Goal: Information Seeking & Learning: Compare options

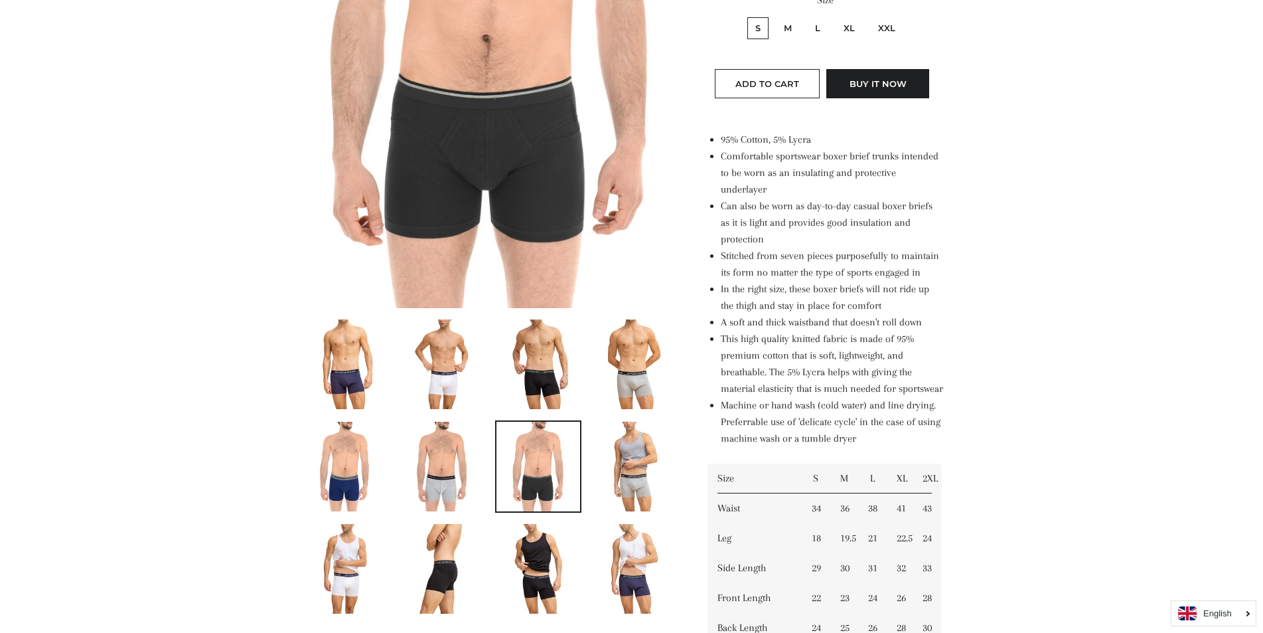
scroll to position [398, 0]
click at [442, 485] on img at bounding box center [442, 466] width 60 height 90
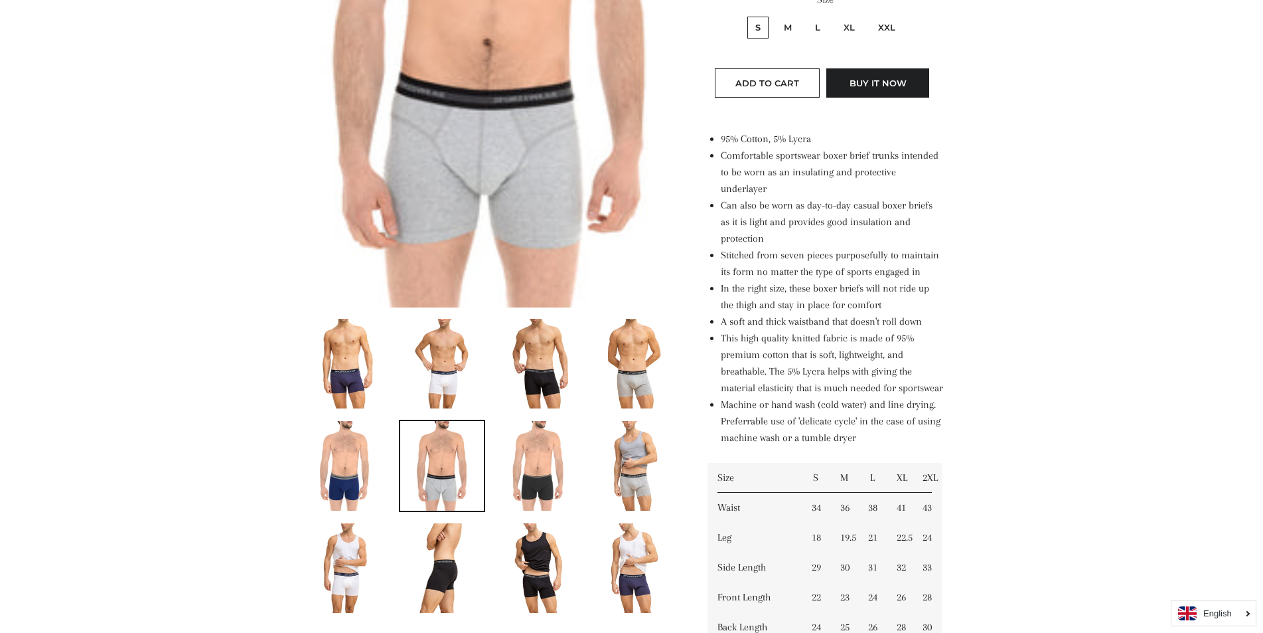
scroll to position [961, 0]
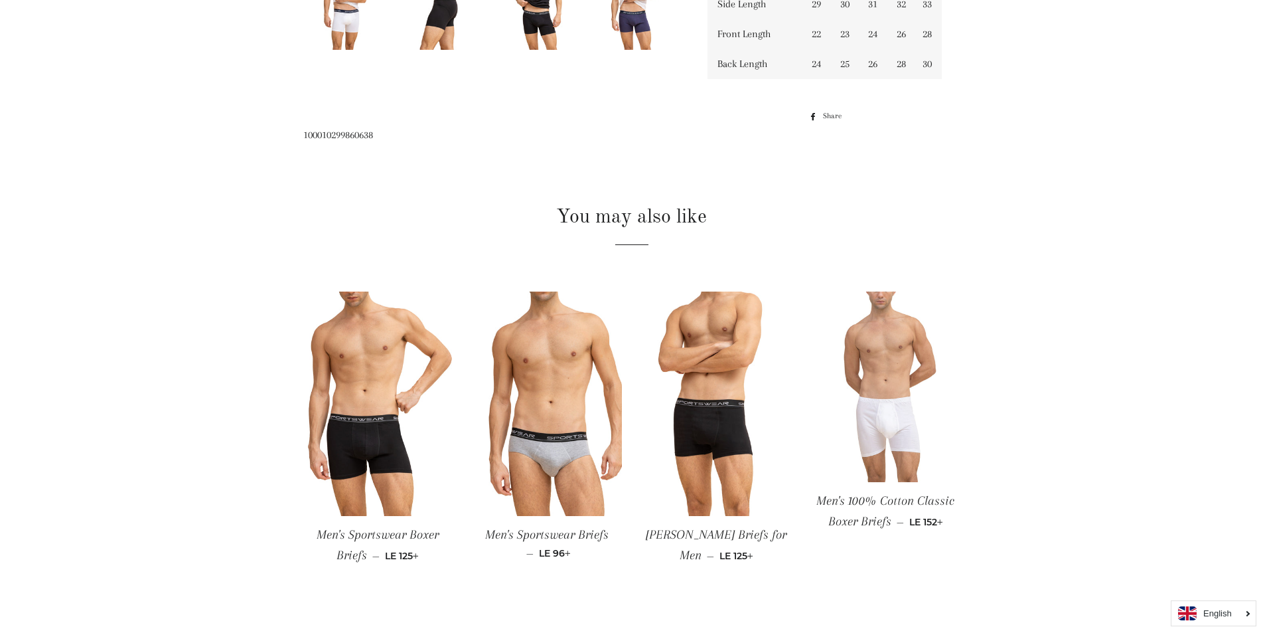
click at [880, 447] on img at bounding box center [885, 386] width 149 height 190
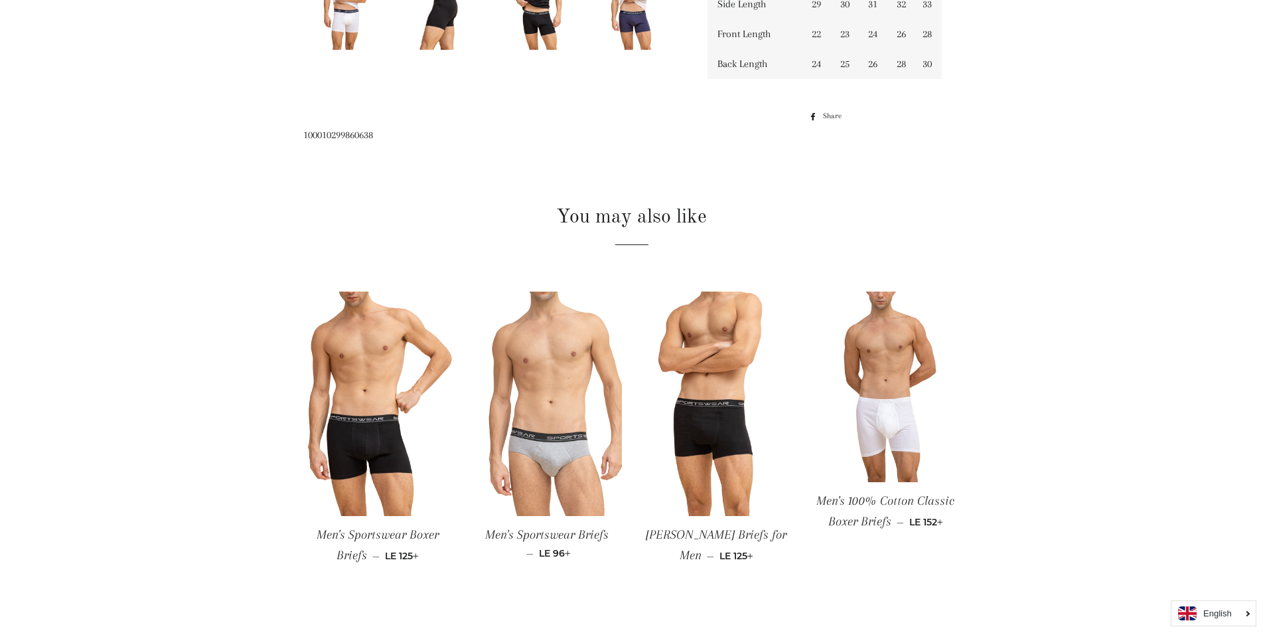
click at [552, 479] on img at bounding box center [547, 403] width 149 height 224
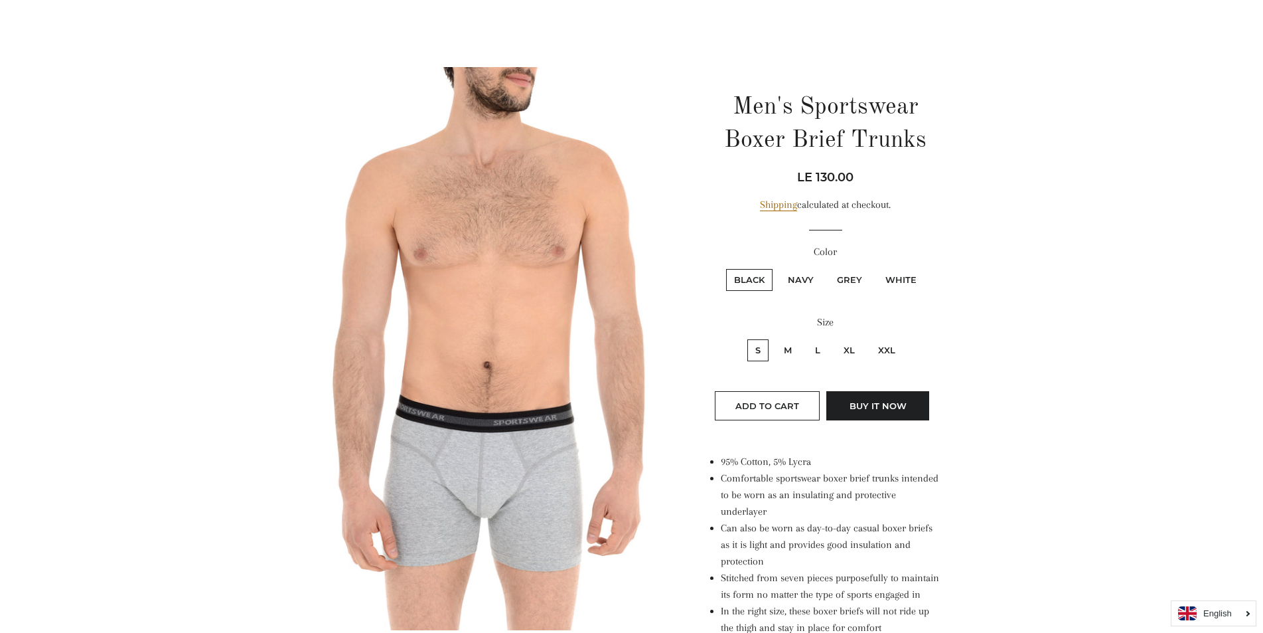
scroll to position [32, 0]
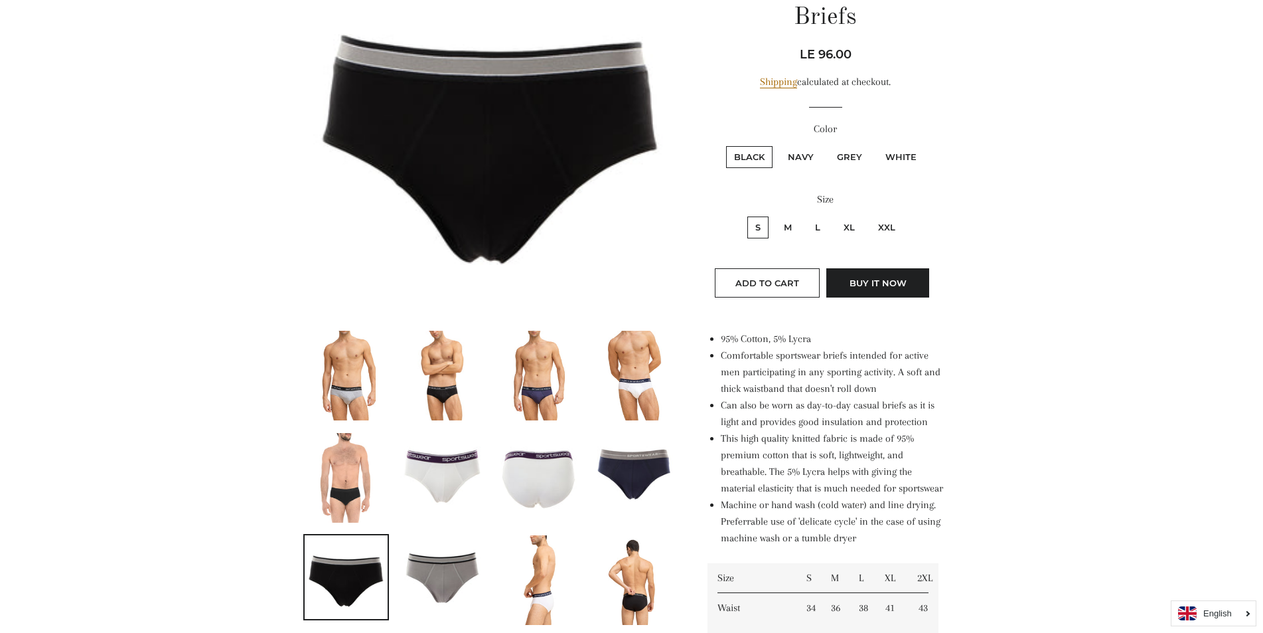
scroll to position [199, 0]
click at [343, 394] on img at bounding box center [346, 375] width 60 height 90
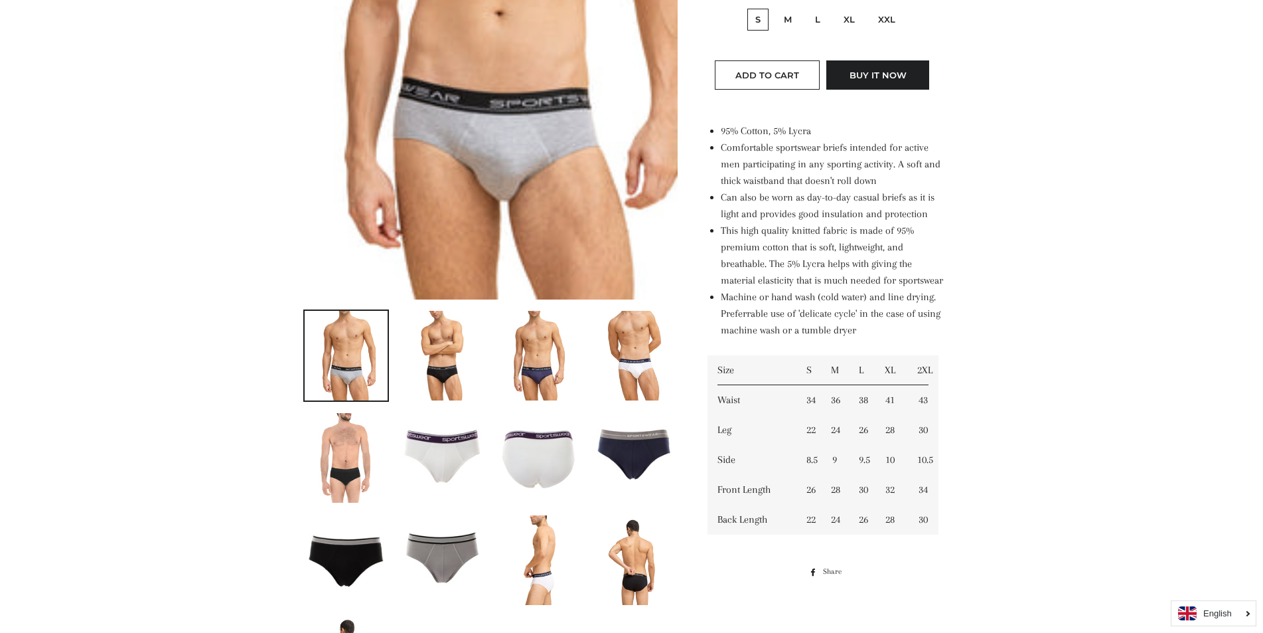
scroll to position [430, 0]
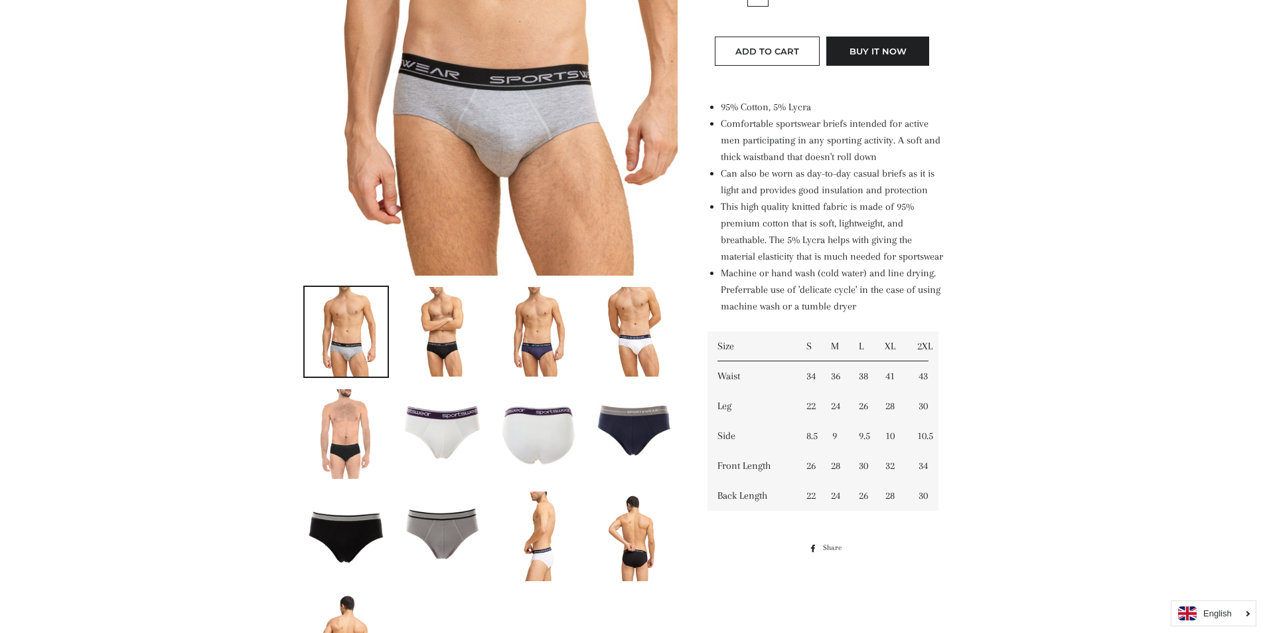
click at [445, 352] on img at bounding box center [442, 332] width 72 height 90
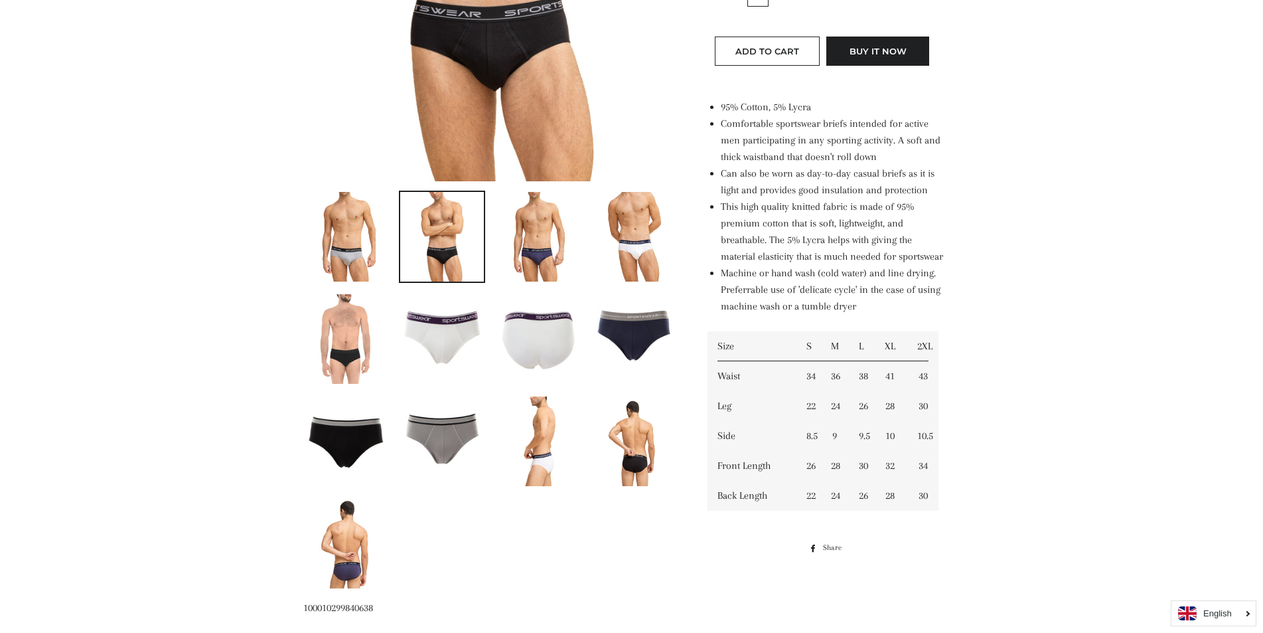
click at [524, 254] on img at bounding box center [539, 237] width 60 height 90
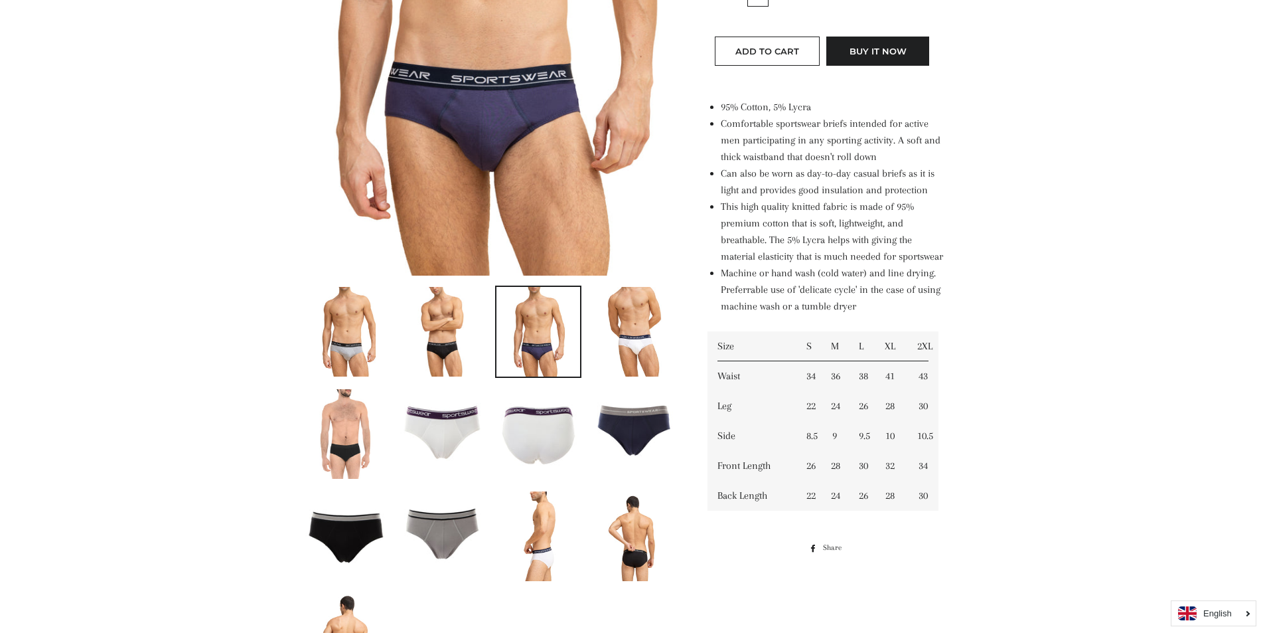
click at [345, 347] on img at bounding box center [346, 332] width 60 height 90
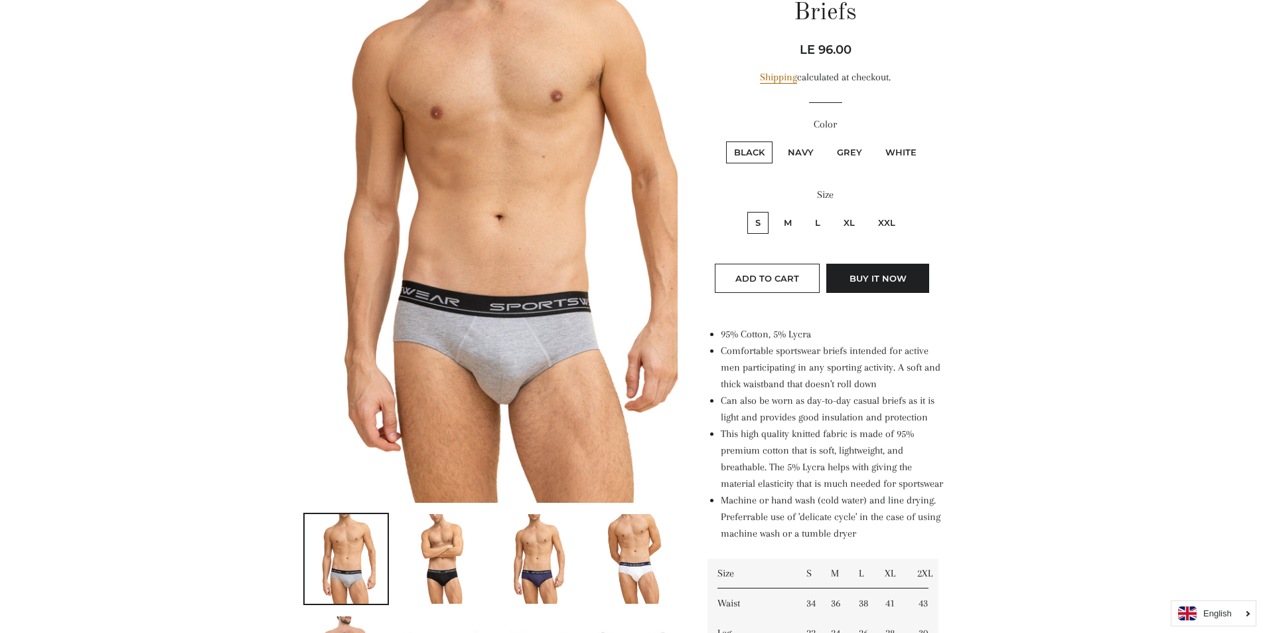
scroll to position [197, 0]
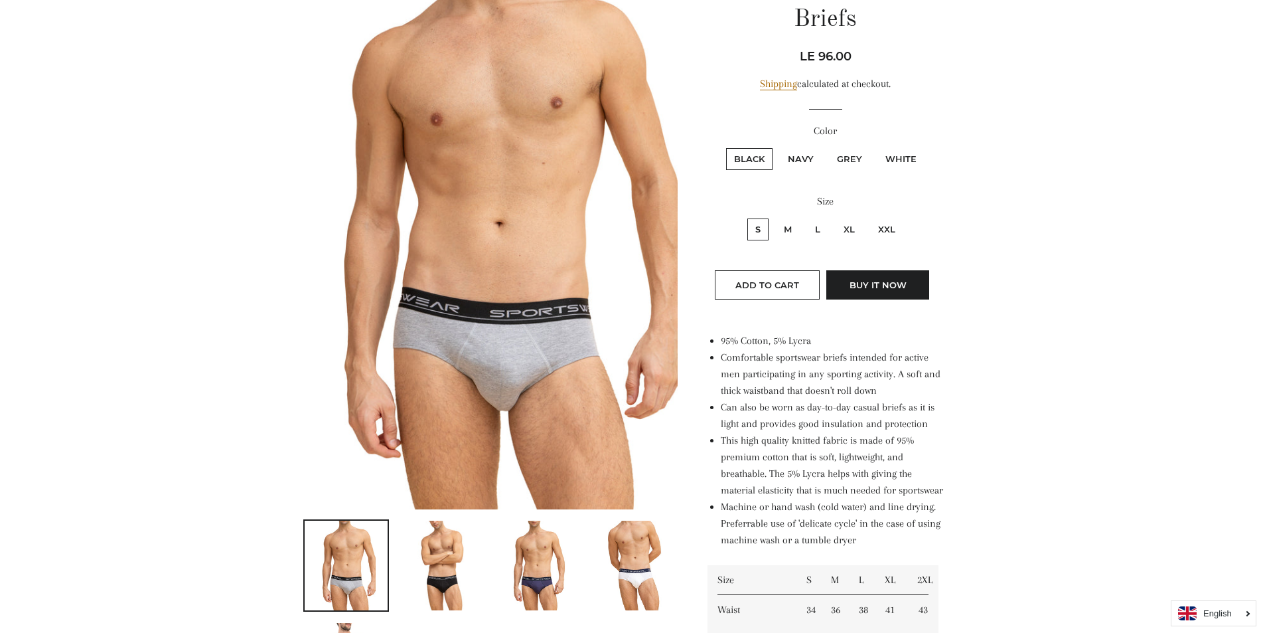
click at [532, 586] on img at bounding box center [539, 565] width 60 height 90
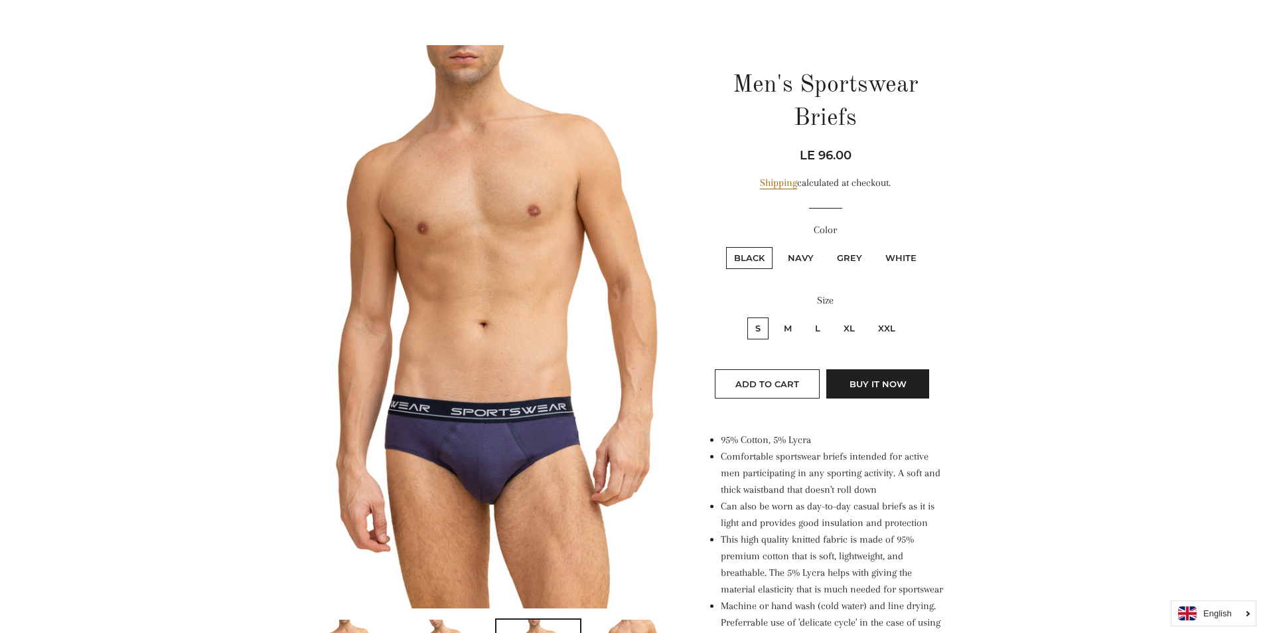
scroll to position [0, 0]
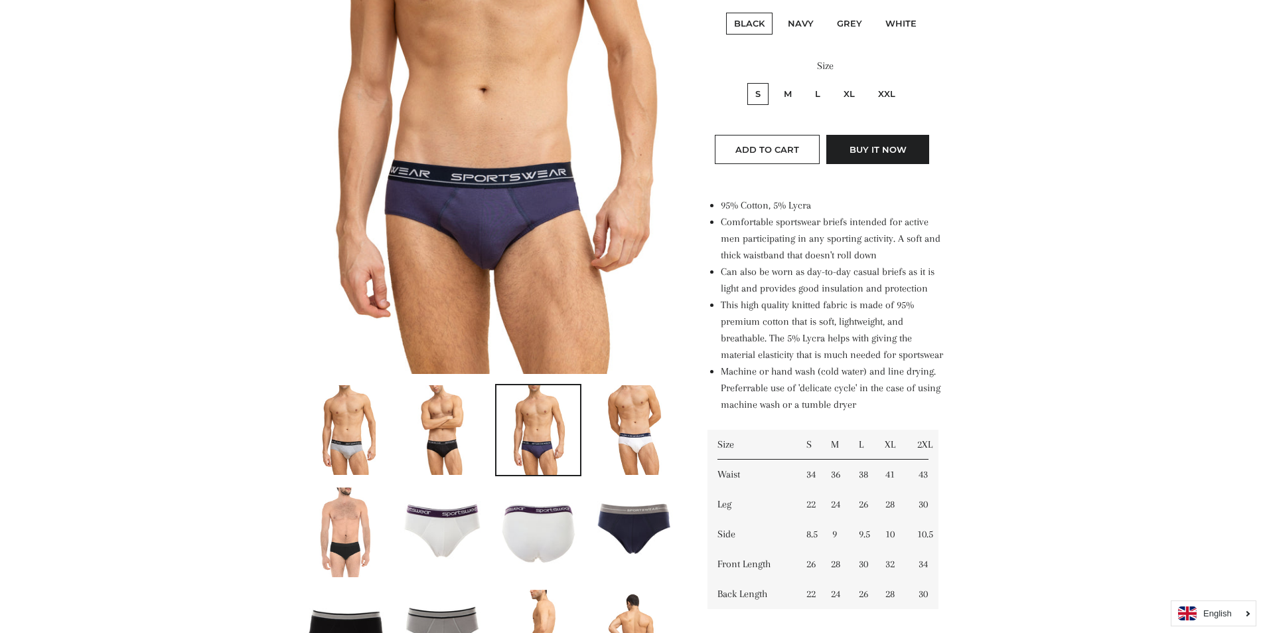
click at [440, 447] on img at bounding box center [442, 430] width 72 height 90
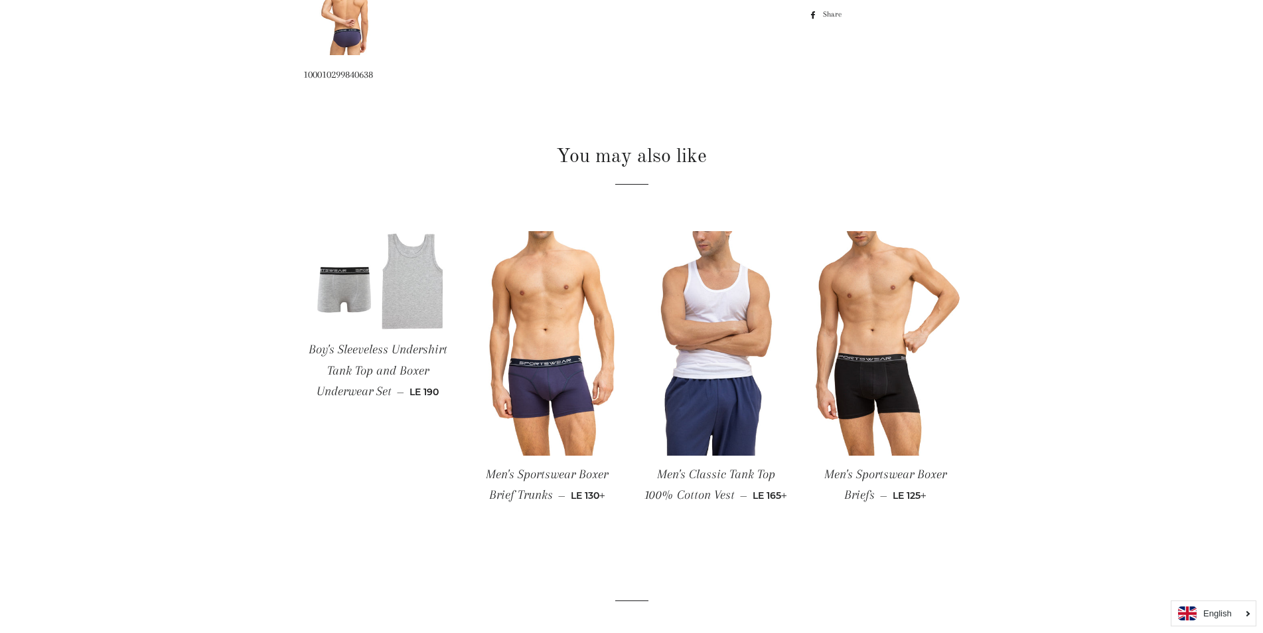
scroll to position [1075, 0]
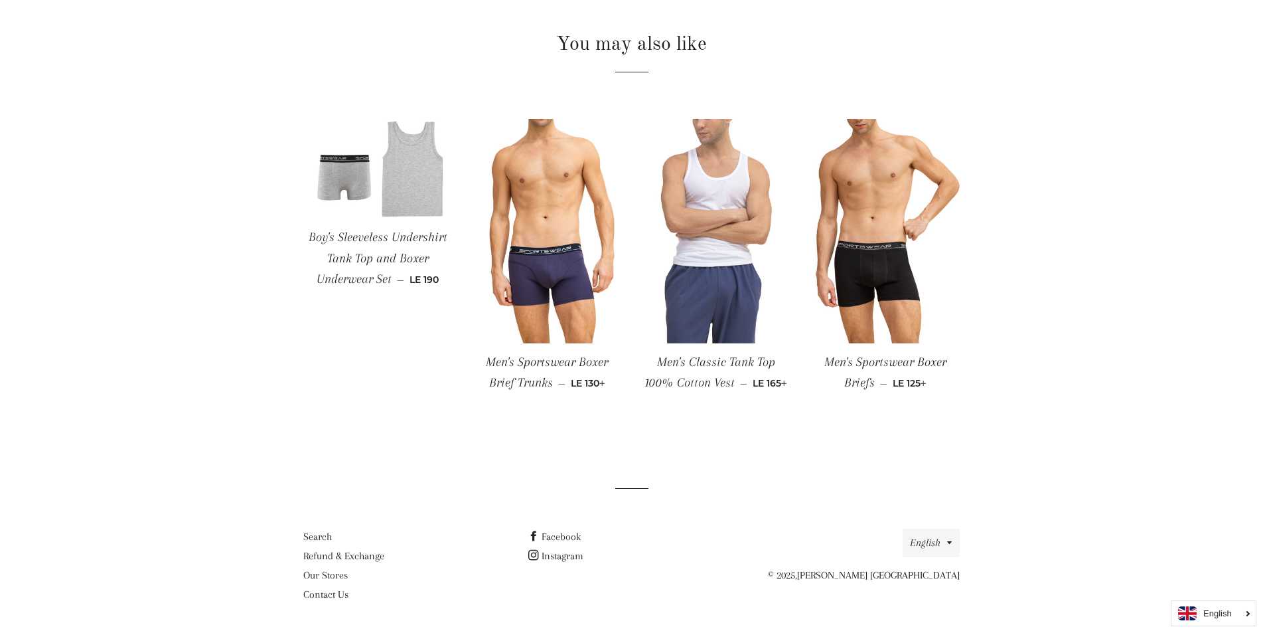
click at [725, 302] on img at bounding box center [716, 231] width 149 height 224
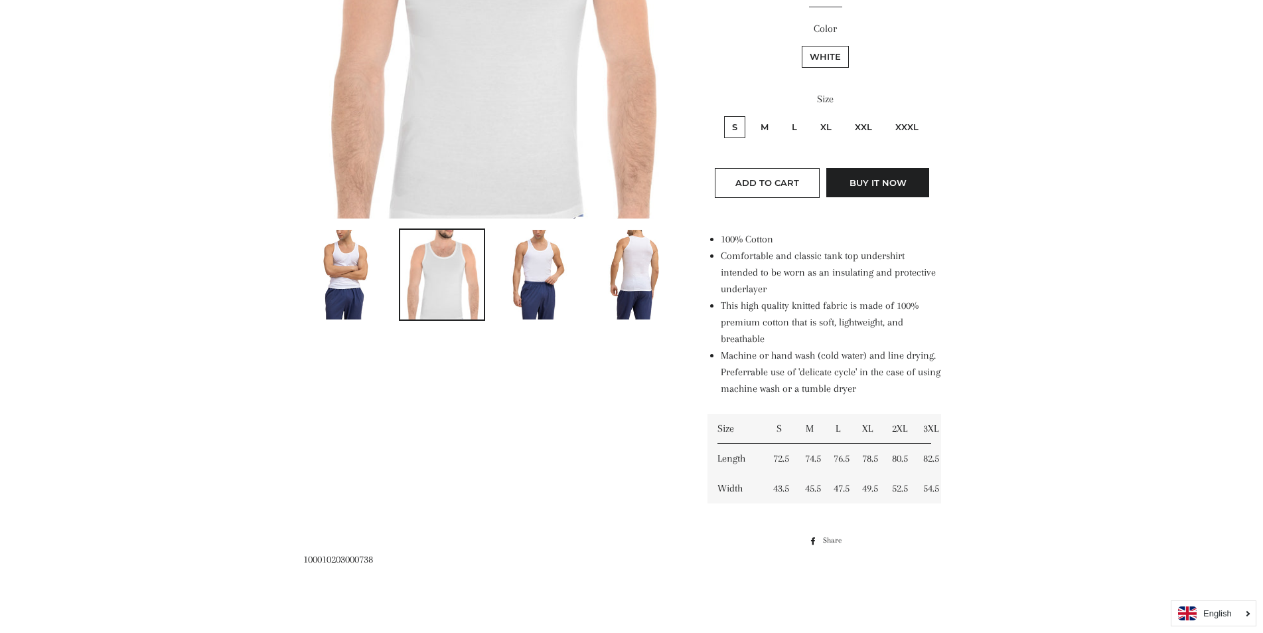
click at [544, 301] on img at bounding box center [539, 275] width 72 height 90
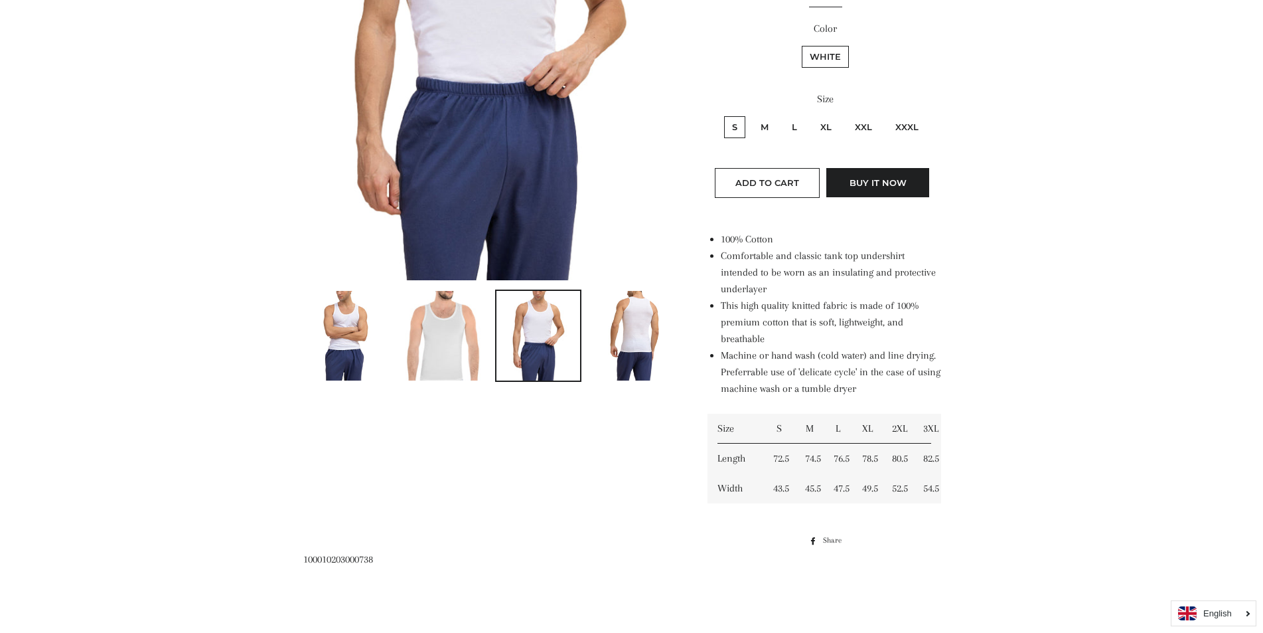
click at [331, 364] on img at bounding box center [346, 336] width 60 height 90
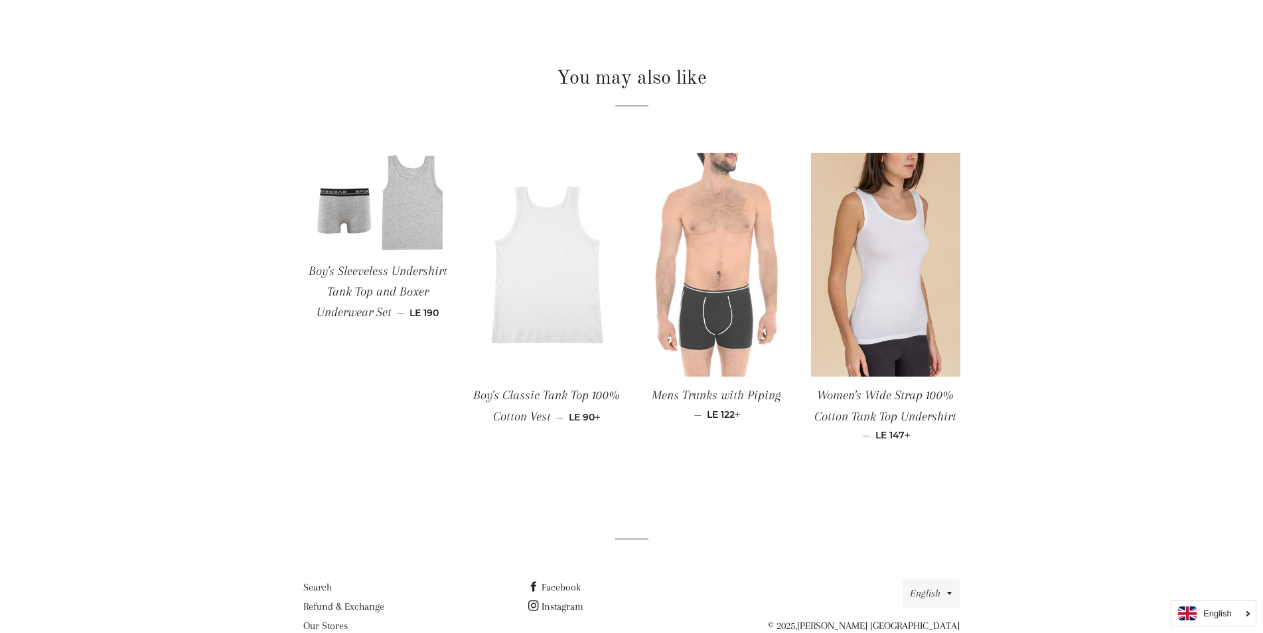
click at [724, 327] on img at bounding box center [716, 265] width 149 height 224
